Goal: Use online tool/utility: Utilize a website feature to perform a specific function

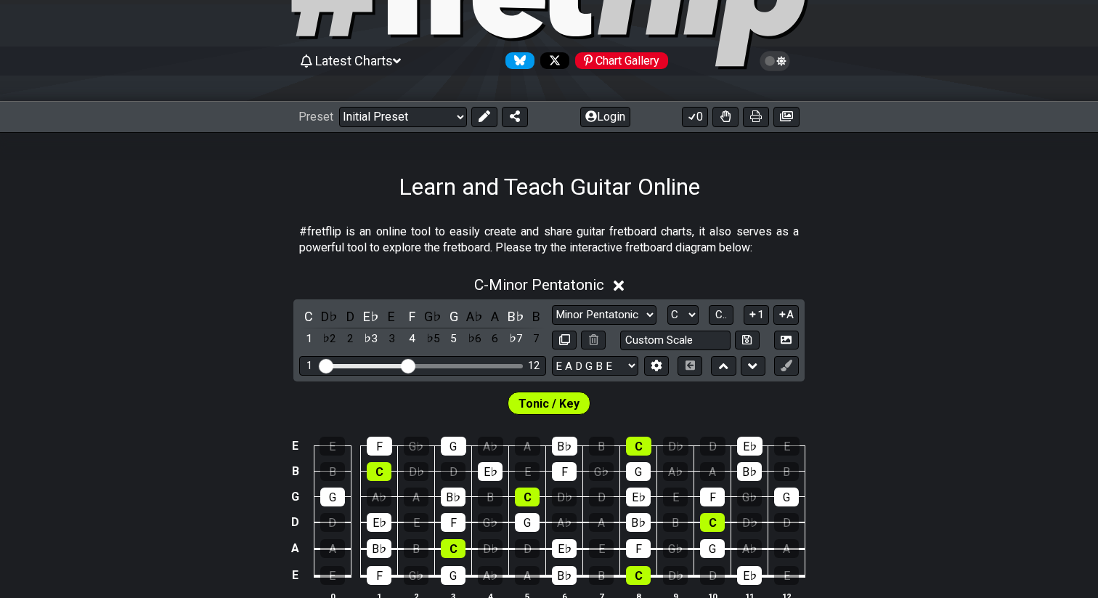
scroll to position [104, 0]
click at [720, 315] on span "C.." at bounding box center [721, 315] width 12 height 13
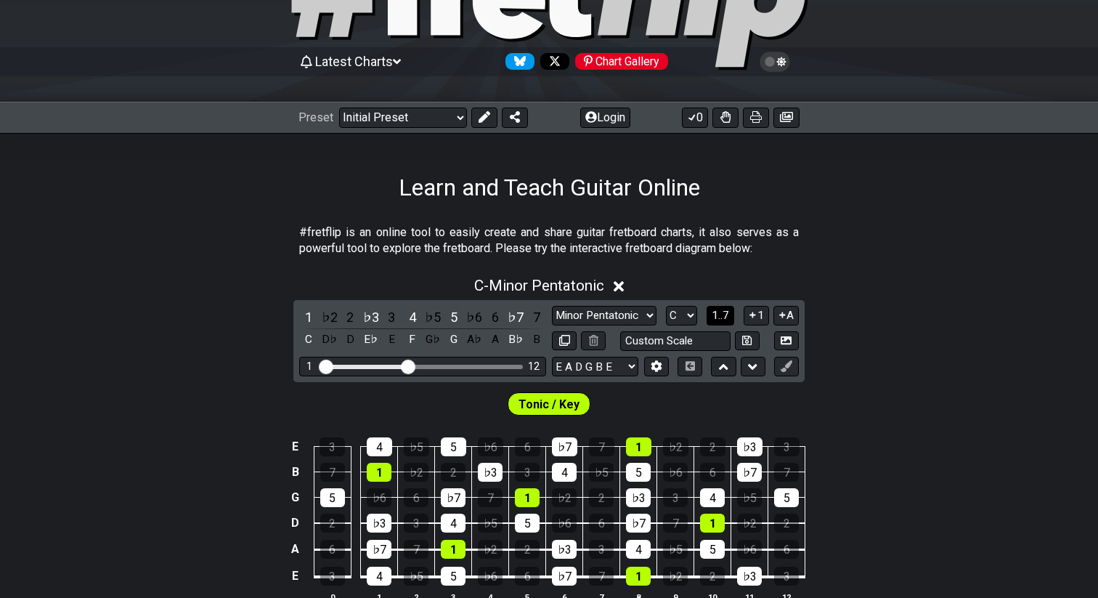
click at [720, 315] on span "1..7" at bounding box center [720, 315] width 17 height 13
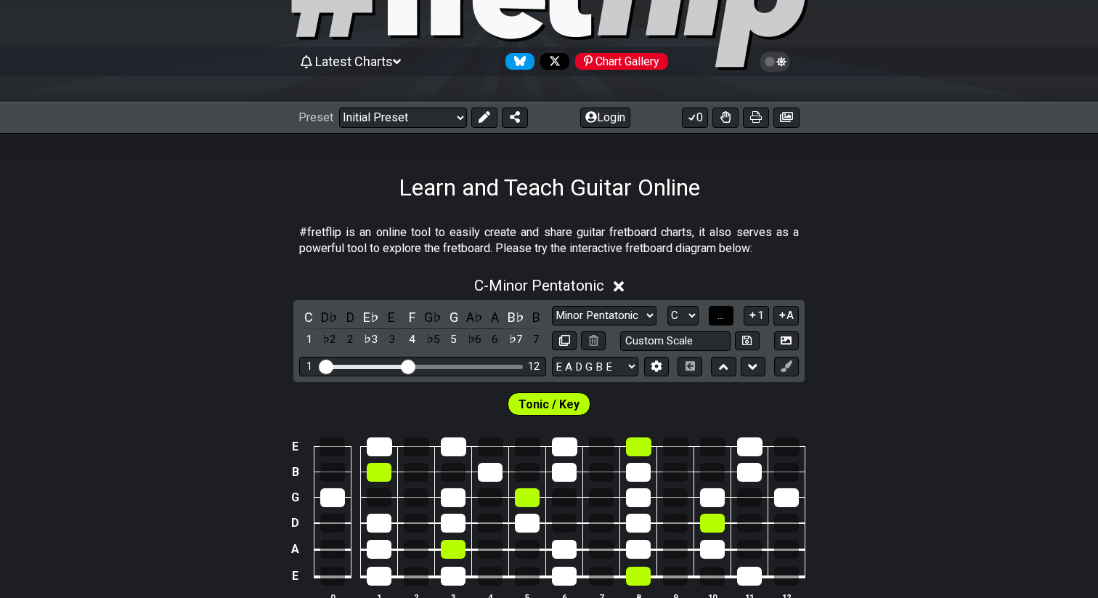
click at [720, 315] on span "..." at bounding box center [721, 315] width 7 height 13
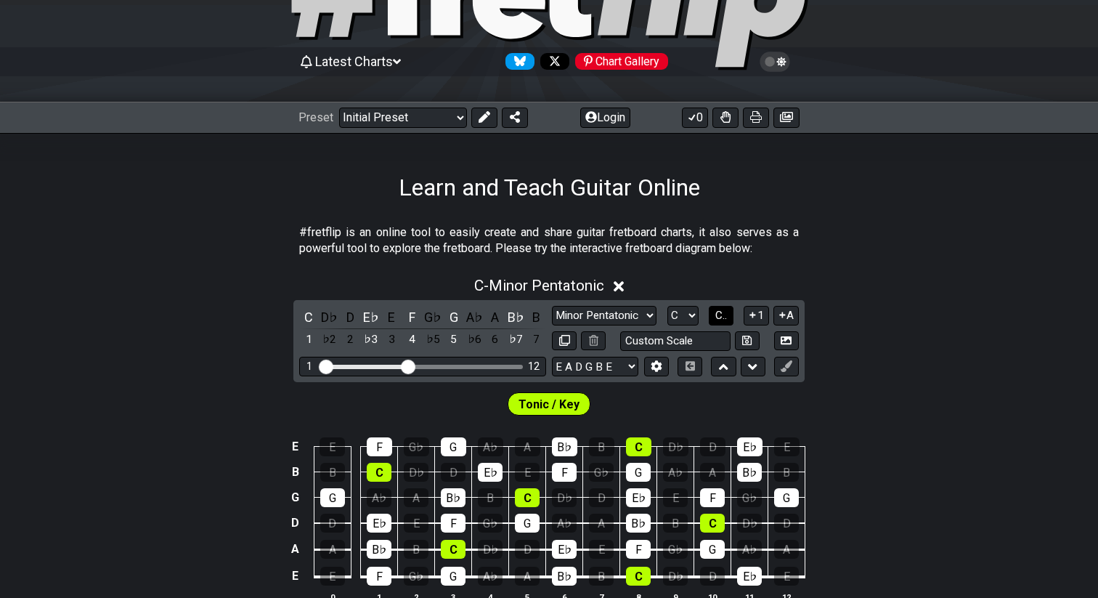
click at [720, 315] on span "C.." at bounding box center [721, 315] width 12 height 13
click at [720, 315] on span "1..7" at bounding box center [720, 315] width 17 height 13
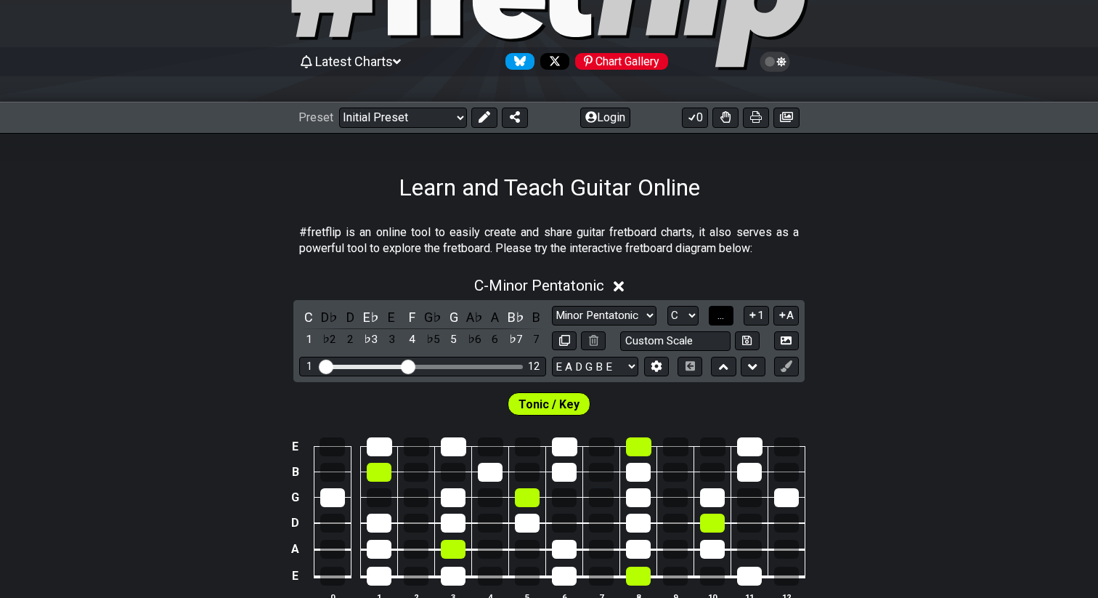
click at [720, 315] on span "..." at bounding box center [721, 315] width 7 height 13
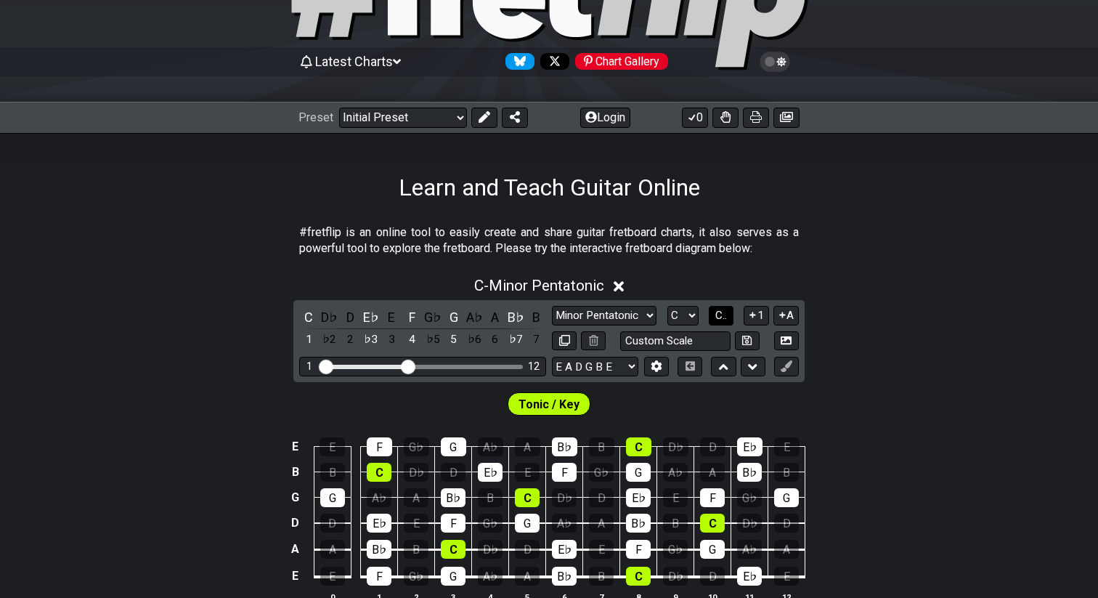
click at [720, 315] on span "C.." at bounding box center [721, 315] width 12 height 13
click at [720, 315] on span "1..7" at bounding box center [720, 315] width 17 height 13
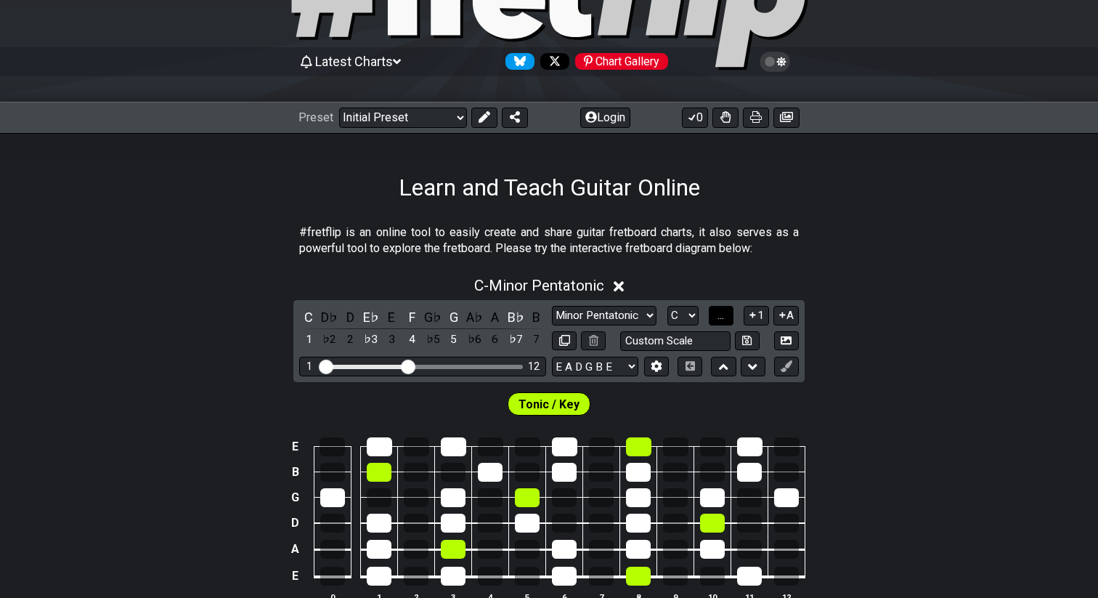
click at [720, 315] on span "..." at bounding box center [721, 315] width 7 height 13
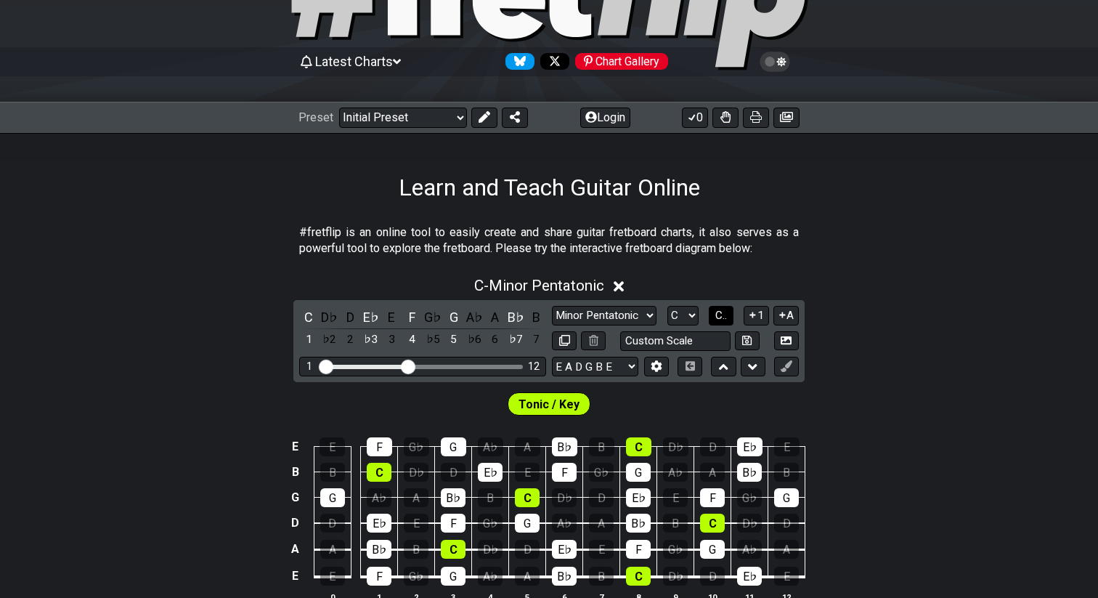
click at [720, 315] on span "C.." at bounding box center [721, 315] width 12 height 13
click at [720, 315] on span "1..7" at bounding box center [720, 315] width 17 height 13
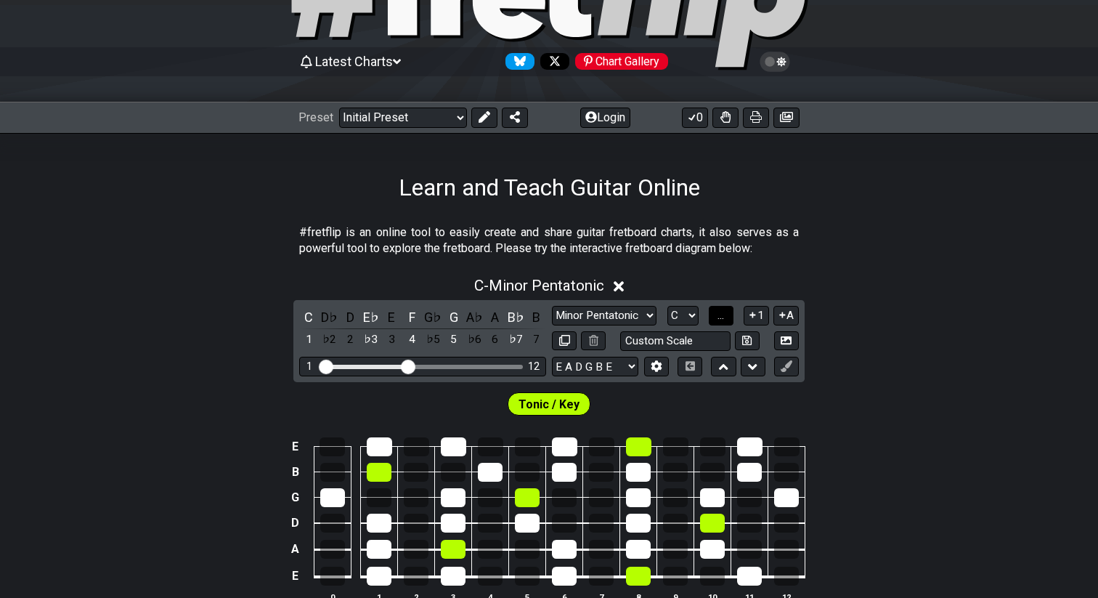
click at [720, 315] on span "..." at bounding box center [721, 315] width 7 height 13
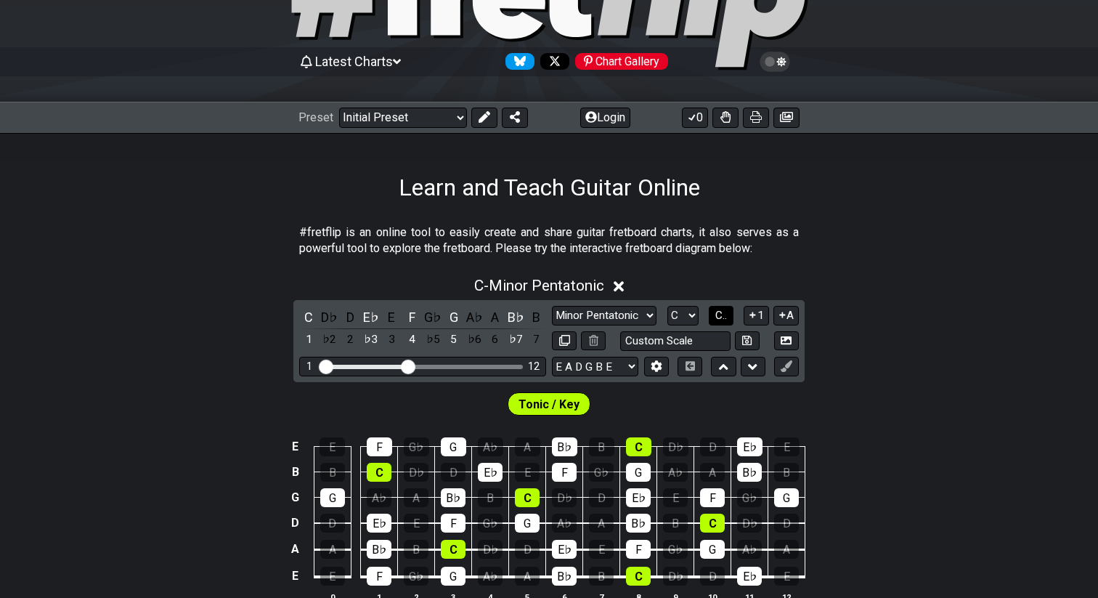
click at [720, 315] on span "C.." at bounding box center [721, 315] width 12 height 13
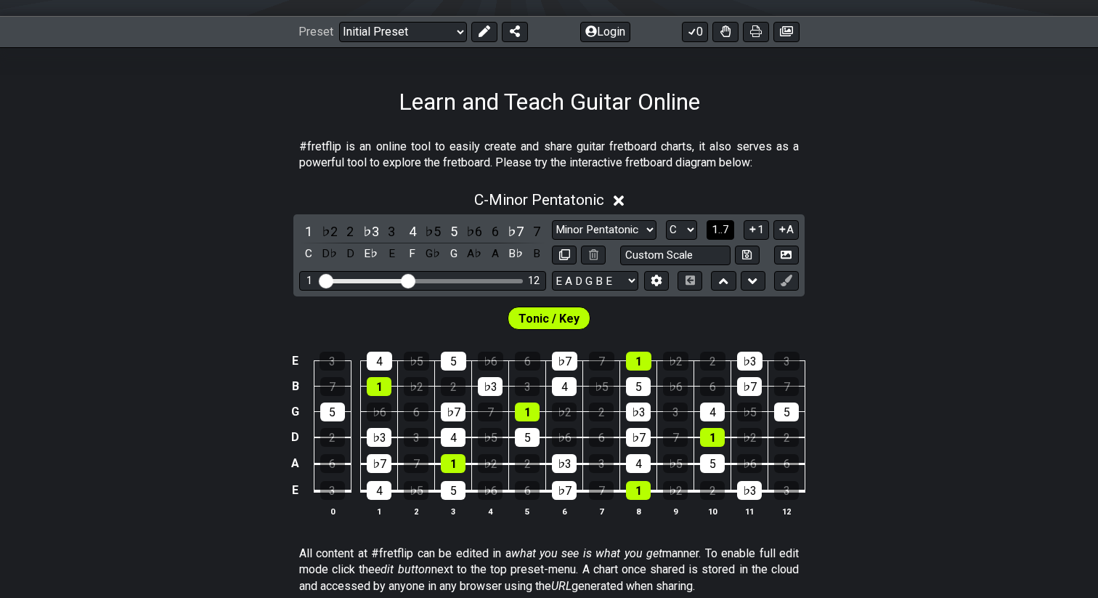
scroll to position [190, 0]
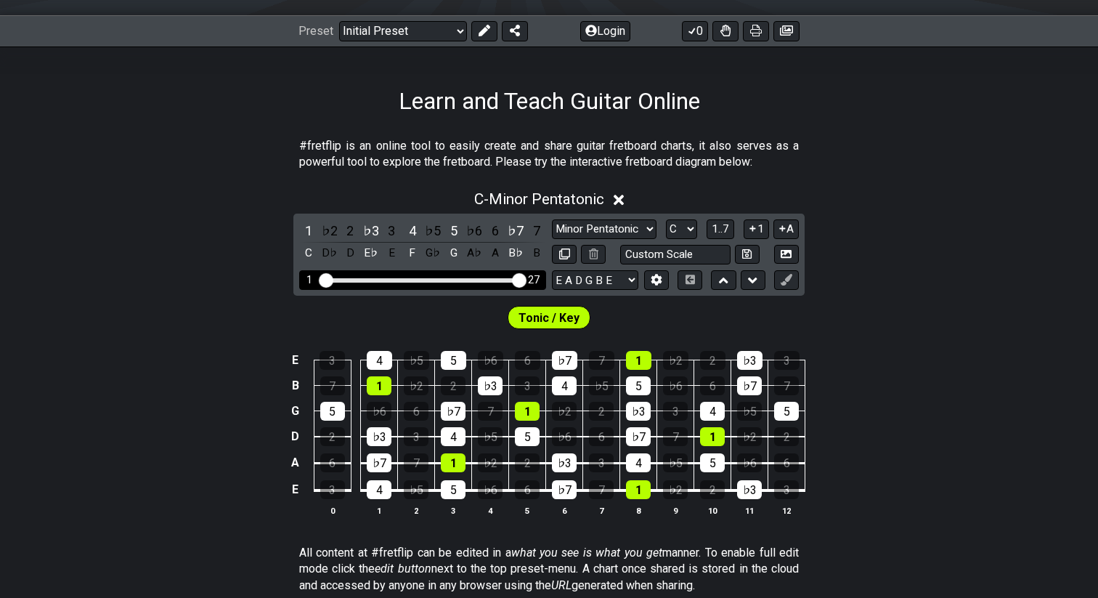
drag, startPoint x: 408, startPoint y: 283, endPoint x: 543, endPoint y: 303, distance: 135.8
click at [526, 279] on input "Visible fret range" at bounding box center [423, 279] width 206 height 0
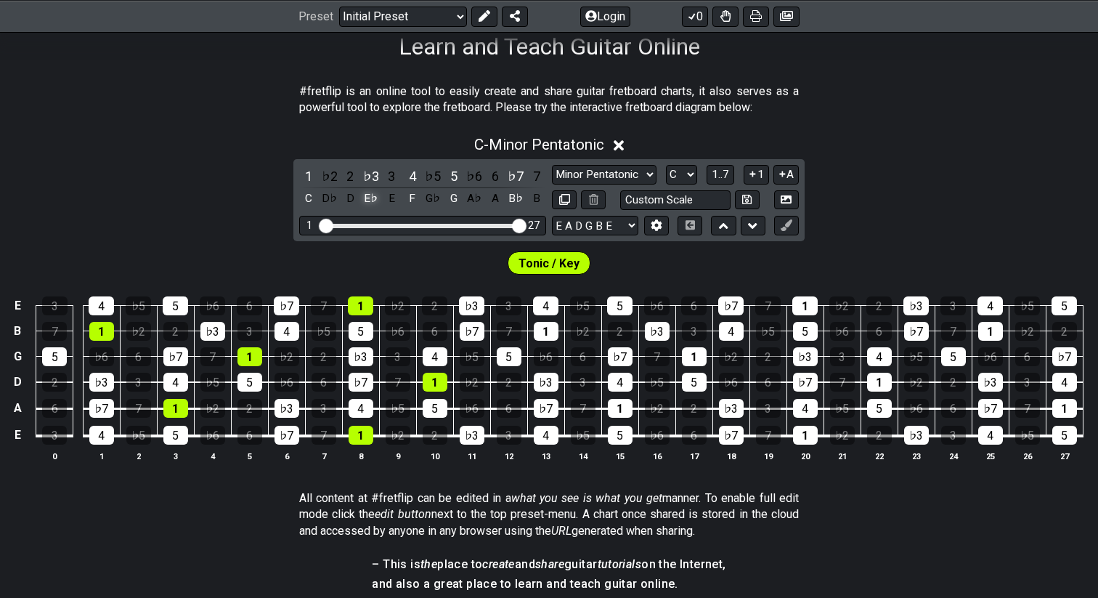
scroll to position [244, 0]
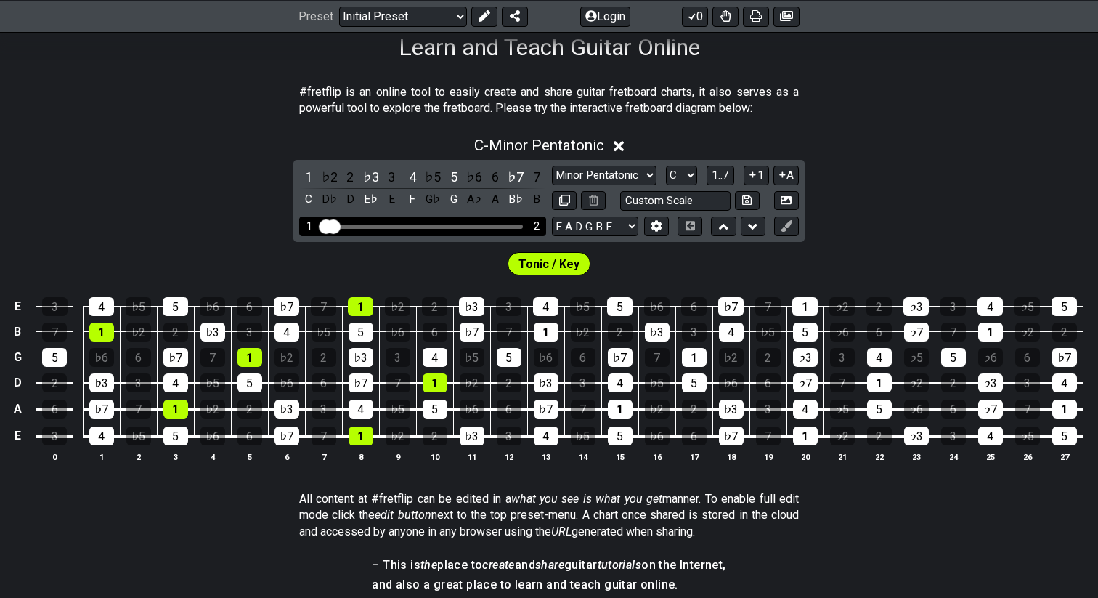
drag, startPoint x: 519, startPoint y: 229, endPoint x: 308, endPoint y: 219, distance: 210.9
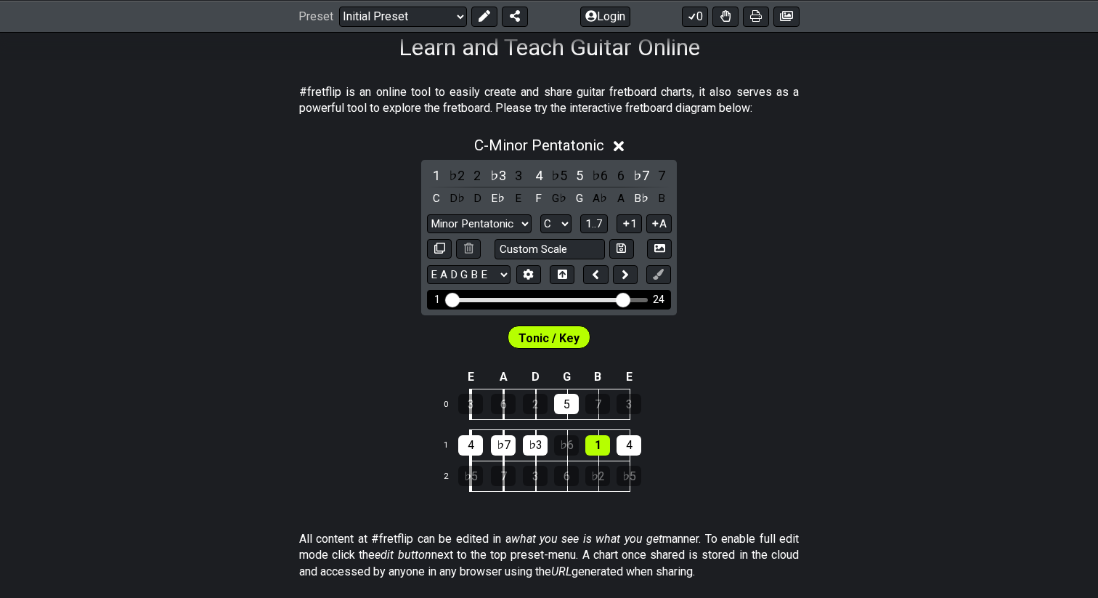
drag, startPoint x: 465, startPoint y: 296, endPoint x: 622, endPoint y: 301, distance: 157.7
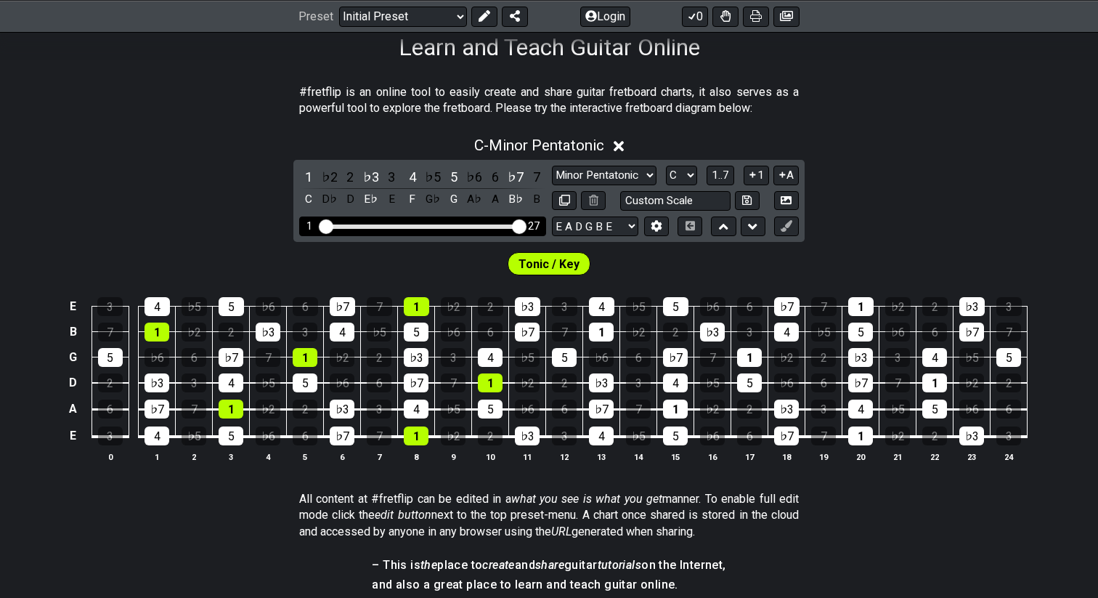
drag, startPoint x: 500, startPoint y: 229, endPoint x: 543, endPoint y: 229, distance: 42.1
click at [526, 225] on input "Visible fret range" at bounding box center [423, 225] width 206 height 0
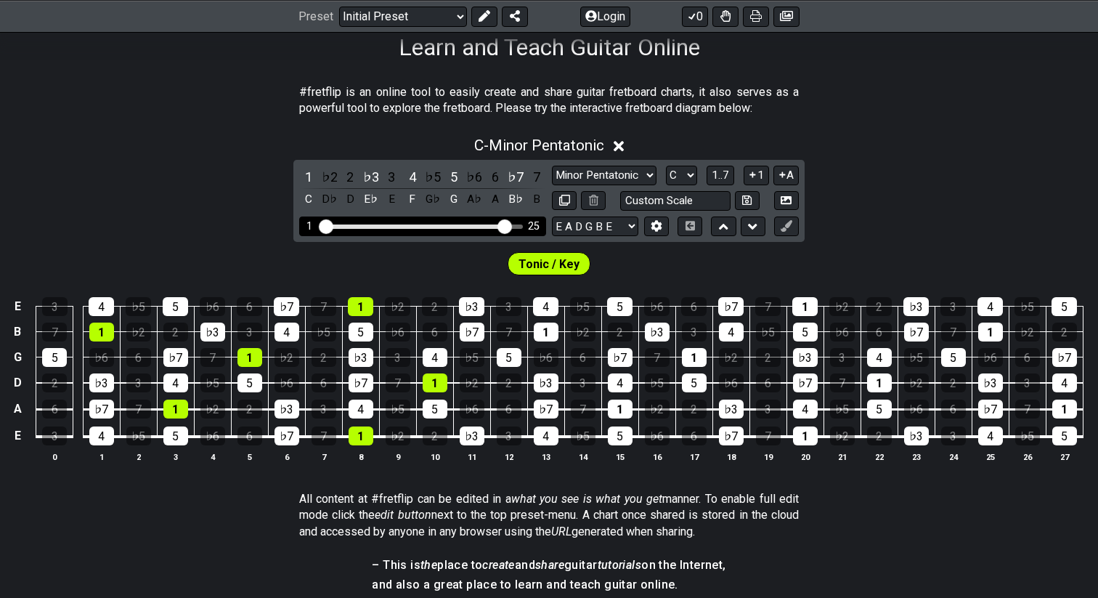
drag, startPoint x: 521, startPoint y: 224, endPoint x: 503, endPoint y: 227, distance: 18.4
click at [503, 225] on input "Visible fret range" at bounding box center [423, 225] width 206 height 0
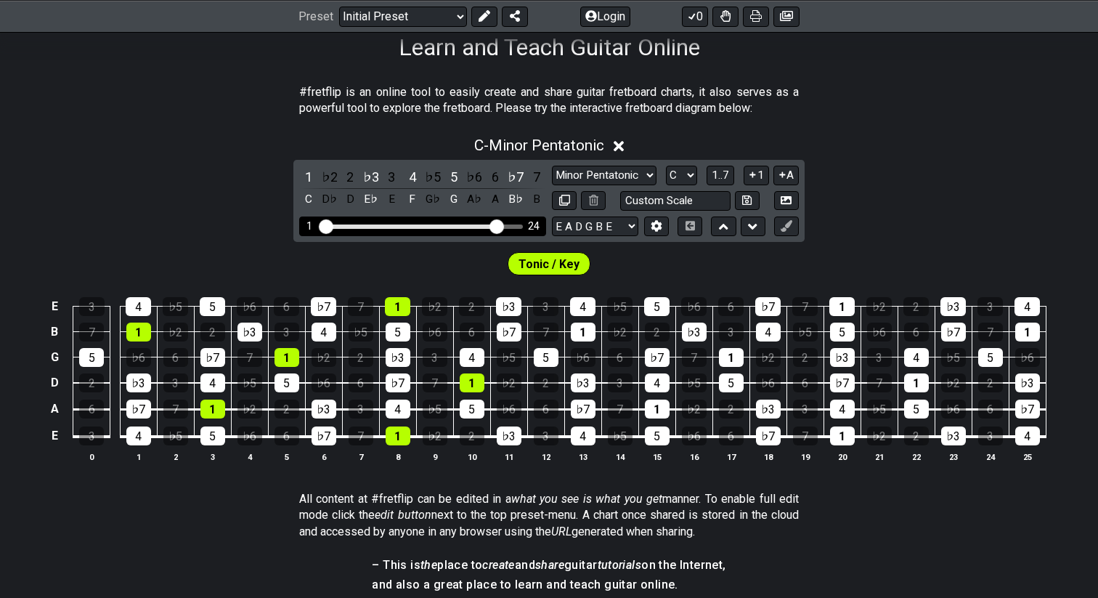
click at [497, 225] on input "Visible fret range" at bounding box center [423, 225] width 206 height 0
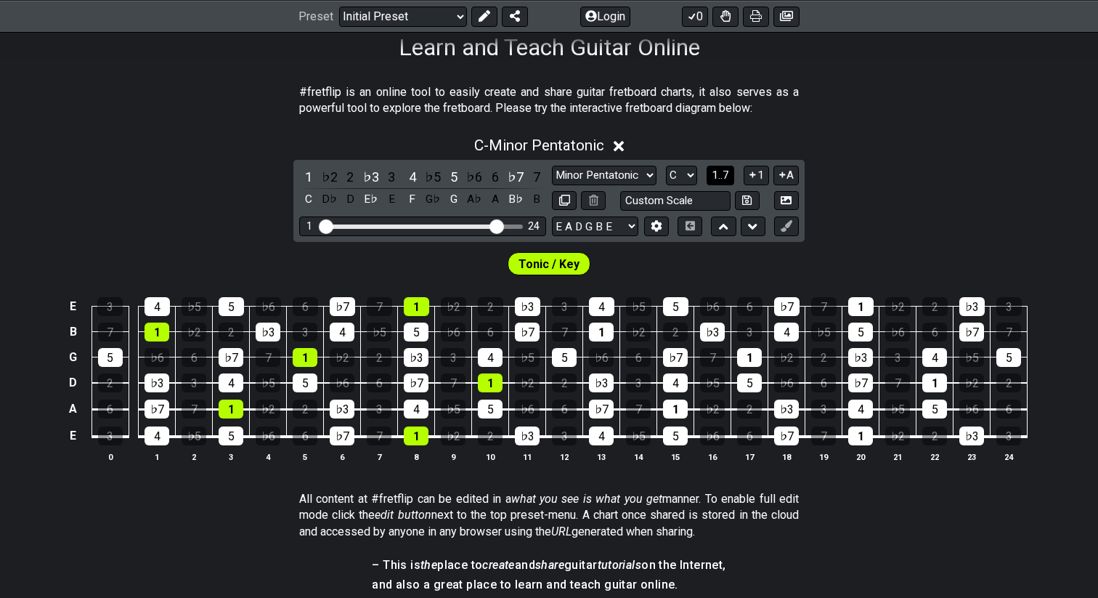
click at [720, 173] on span "1..7" at bounding box center [720, 174] width 17 height 13
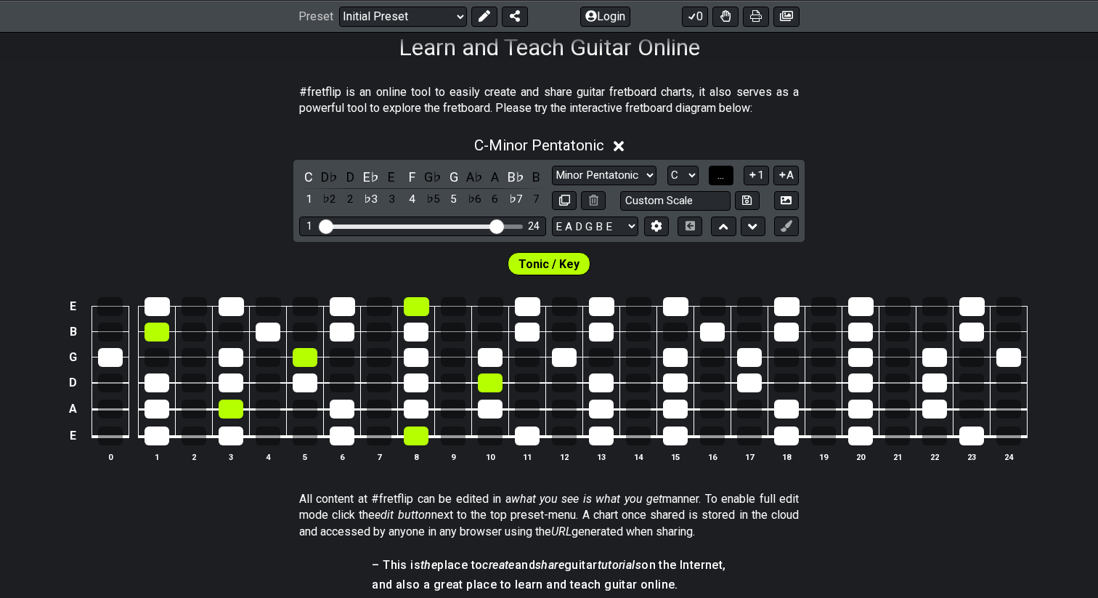
click at [720, 173] on span "..." at bounding box center [721, 174] width 7 height 13
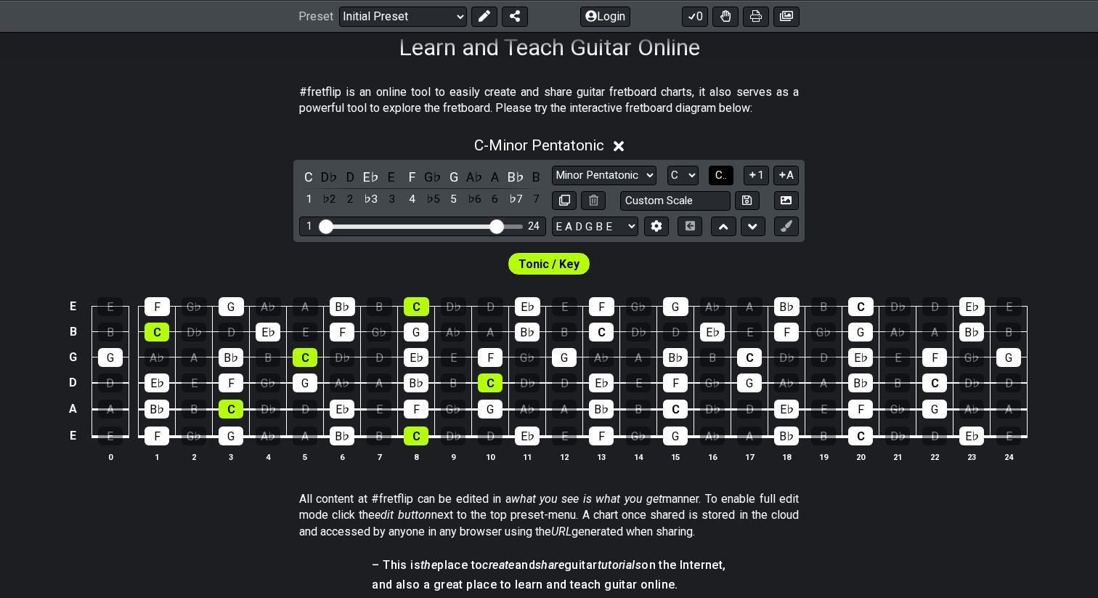
click at [720, 173] on span "C.." at bounding box center [721, 174] width 12 height 13
click at [720, 173] on span "1..7" at bounding box center [720, 174] width 17 height 13
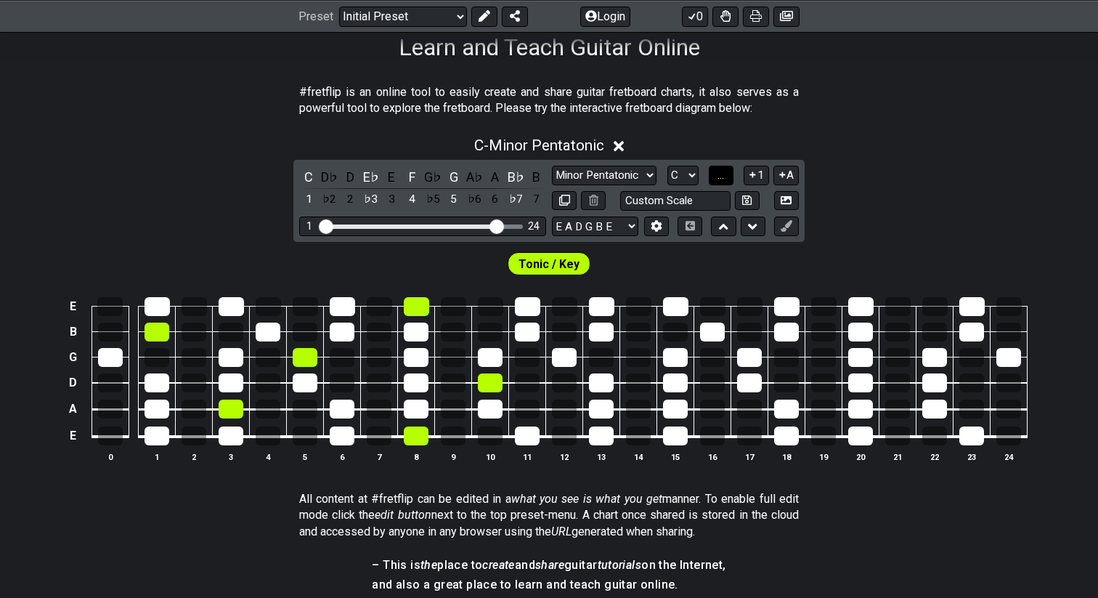
click at [720, 173] on span "..." at bounding box center [721, 174] width 7 height 13
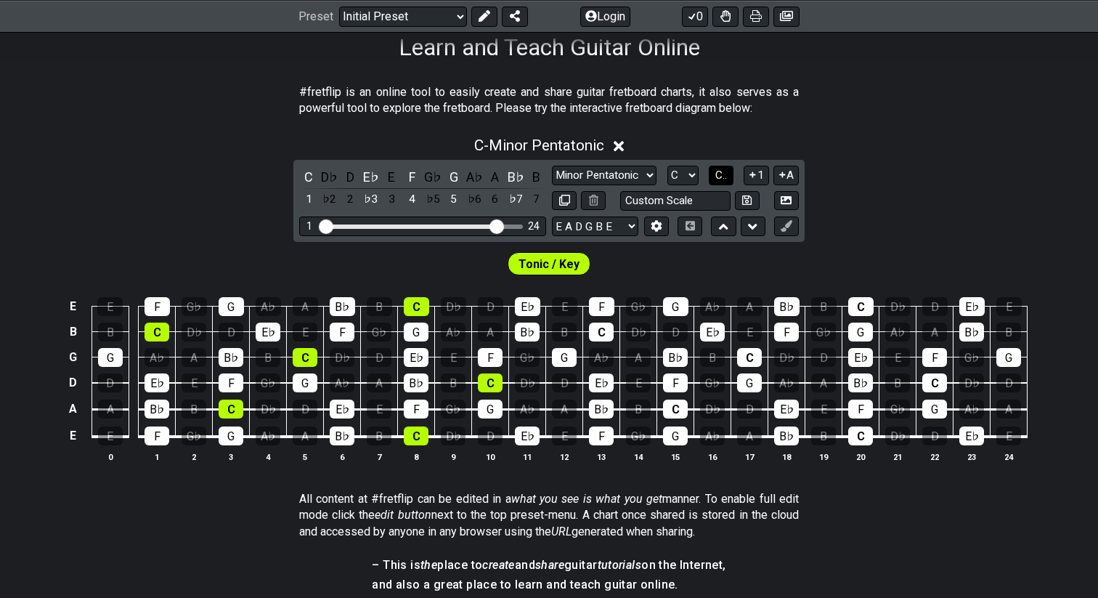
click at [720, 173] on span "C.." at bounding box center [721, 174] width 12 height 13
click at [720, 173] on span "1..7" at bounding box center [720, 174] width 17 height 13
